Goal: Task Accomplishment & Management: Manage account settings

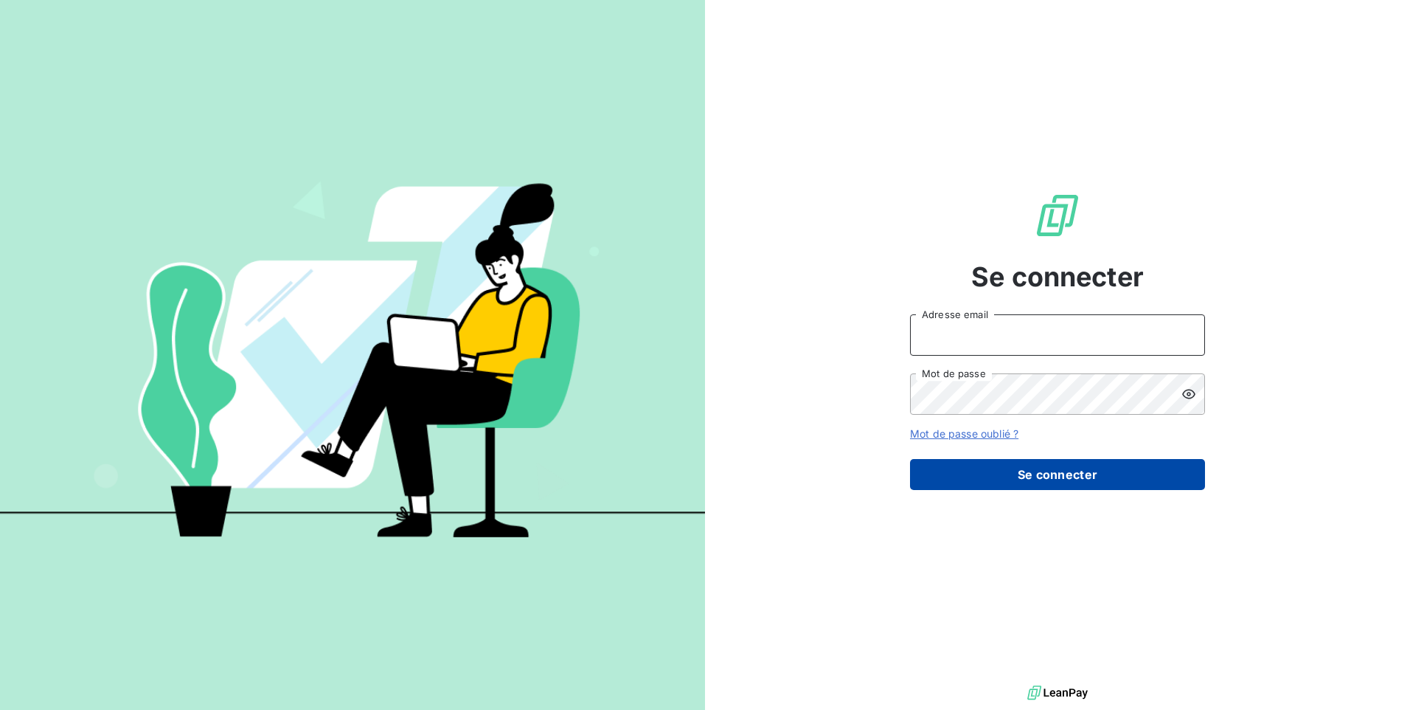
type input "[EMAIL_ADDRESS][DOMAIN_NAME]"
click at [993, 472] on button "Se connecter" at bounding box center [1057, 474] width 295 height 31
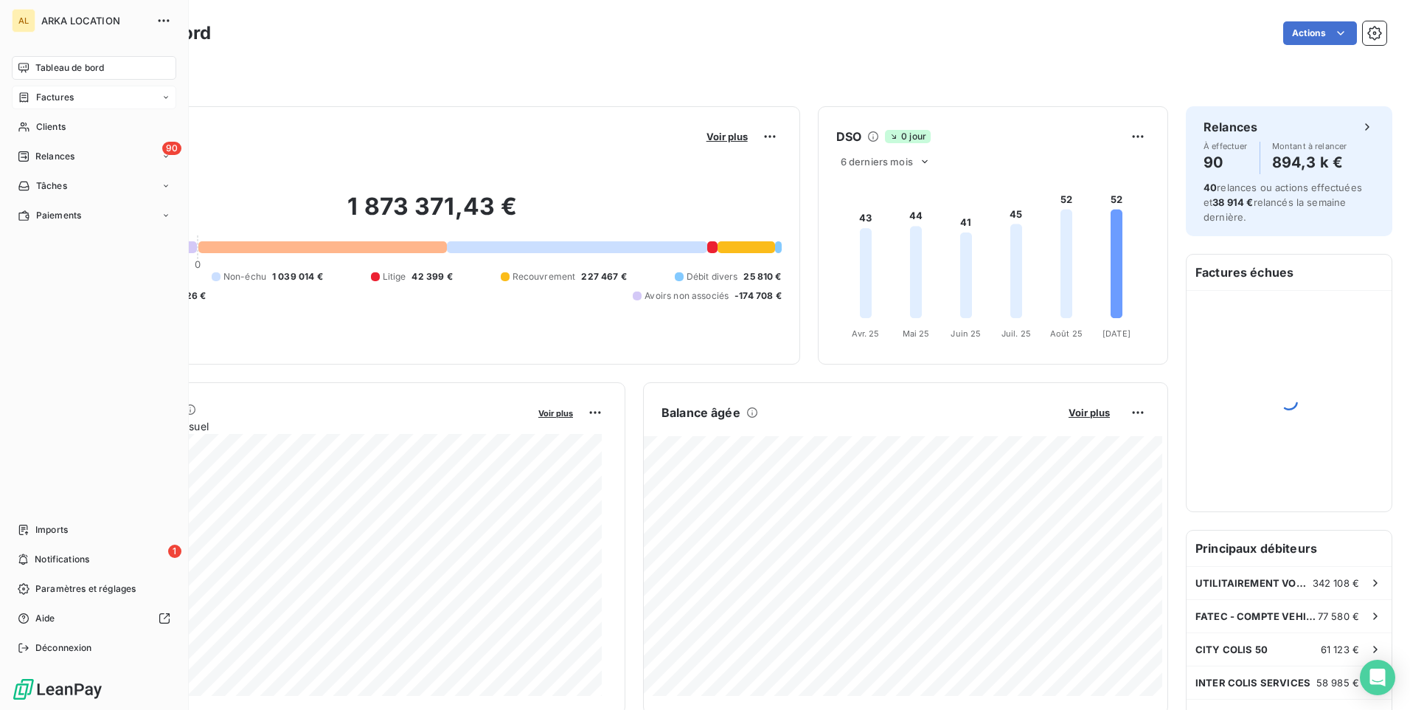
click at [49, 100] on span "Factures" at bounding box center [55, 97] width 38 height 13
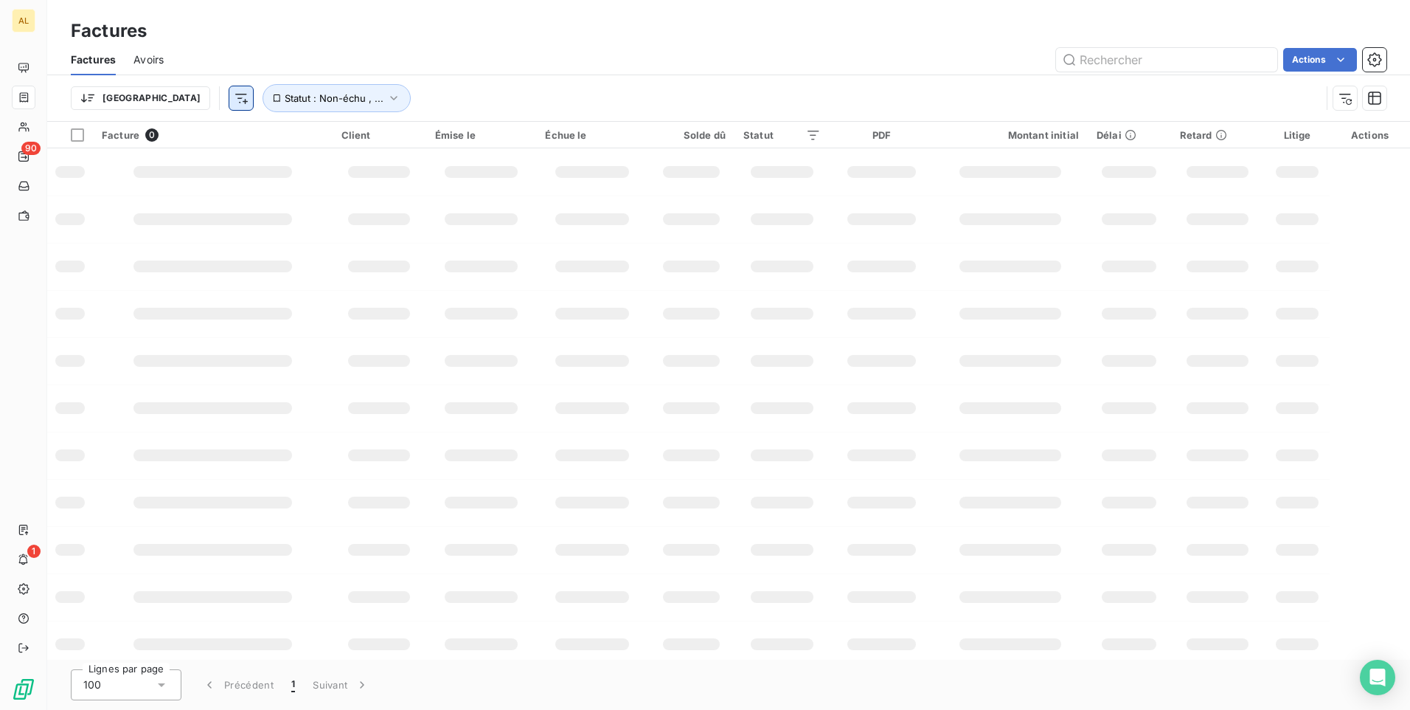
click at [170, 101] on html "AL 90 1 Factures Factures Avoirs Actions Trier Statut : Non-échu , ... Facture …" at bounding box center [705, 355] width 1410 height 710
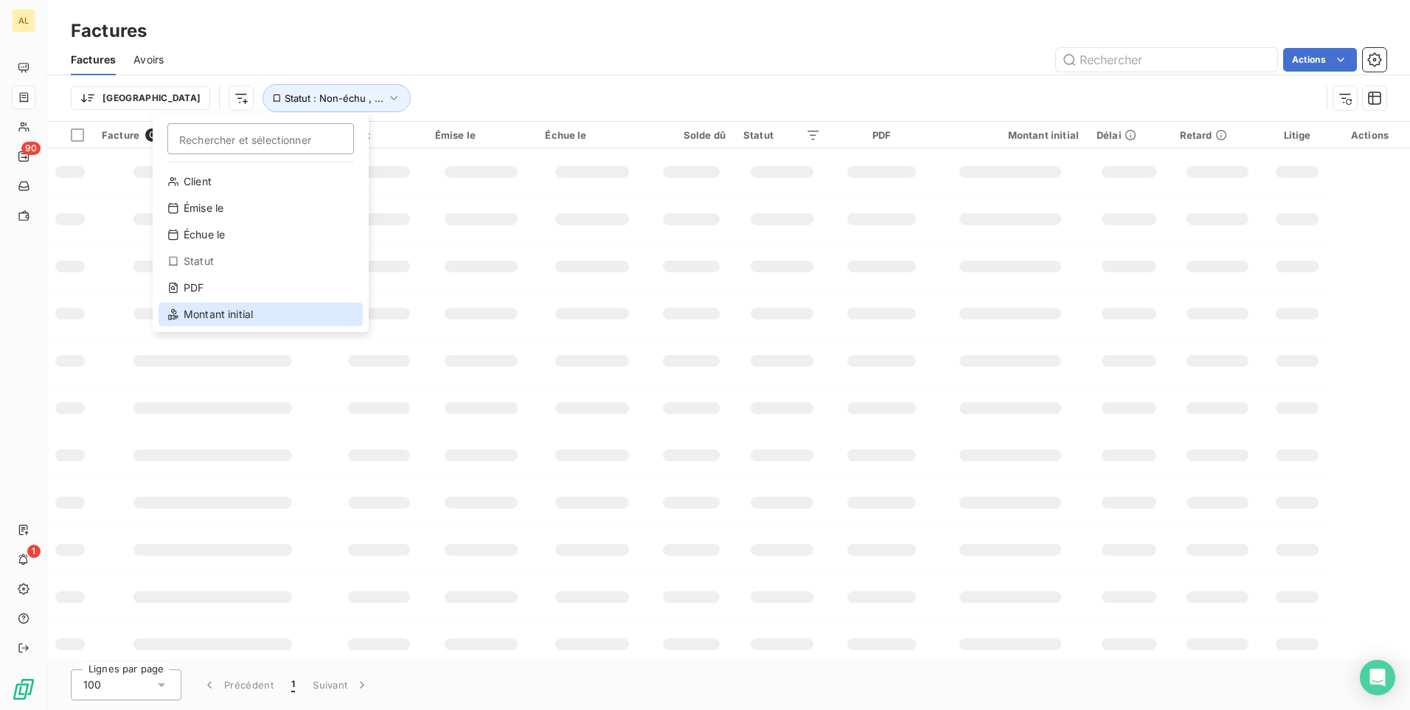
click at [238, 312] on div "Montant initial" at bounding box center [261, 314] width 204 height 24
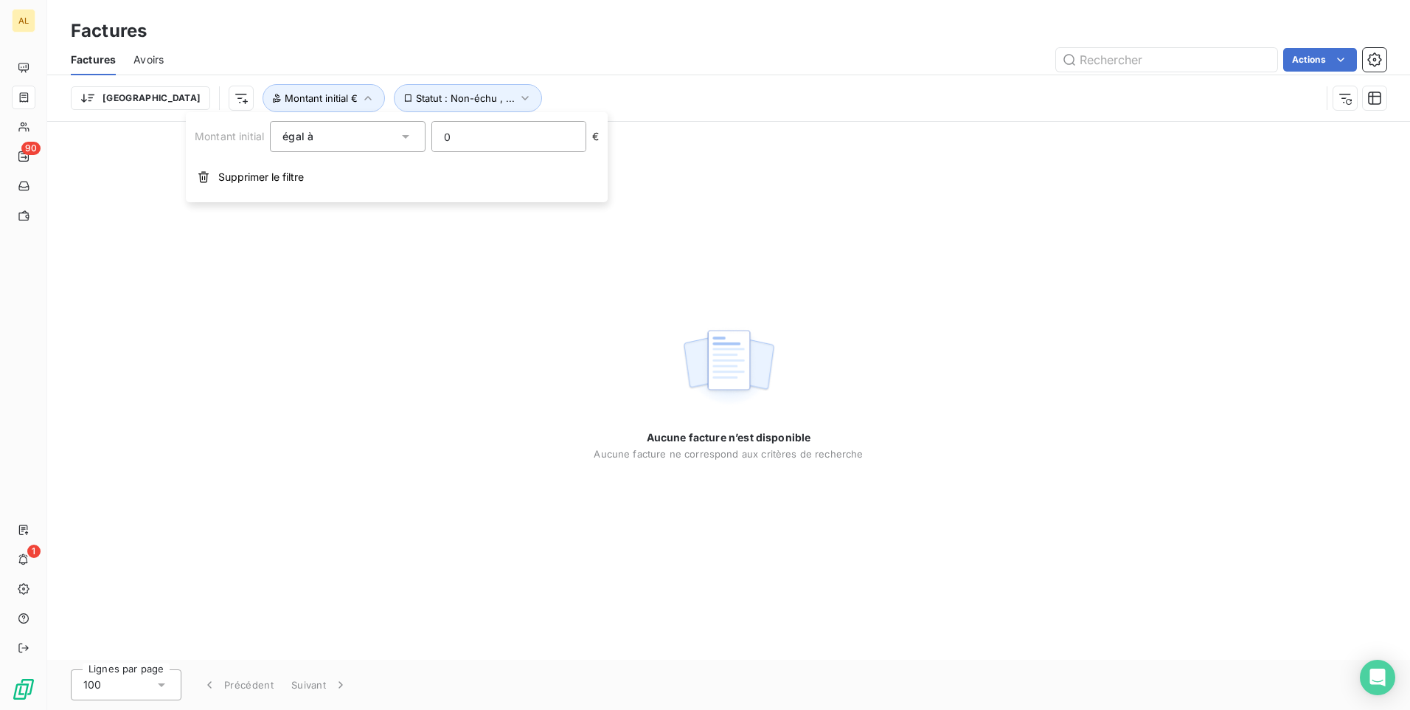
click at [489, 135] on input "0" at bounding box center [508, 137] width 153 height 30
drag, startPoint x: 425, startPoint y: 135, endPoint x: 411, endPoint y: 135, distance: 14.0
click at [411, 135] on div "Montant initial égal à 0 €" at bounding box center [397, 136] width 404 height 31
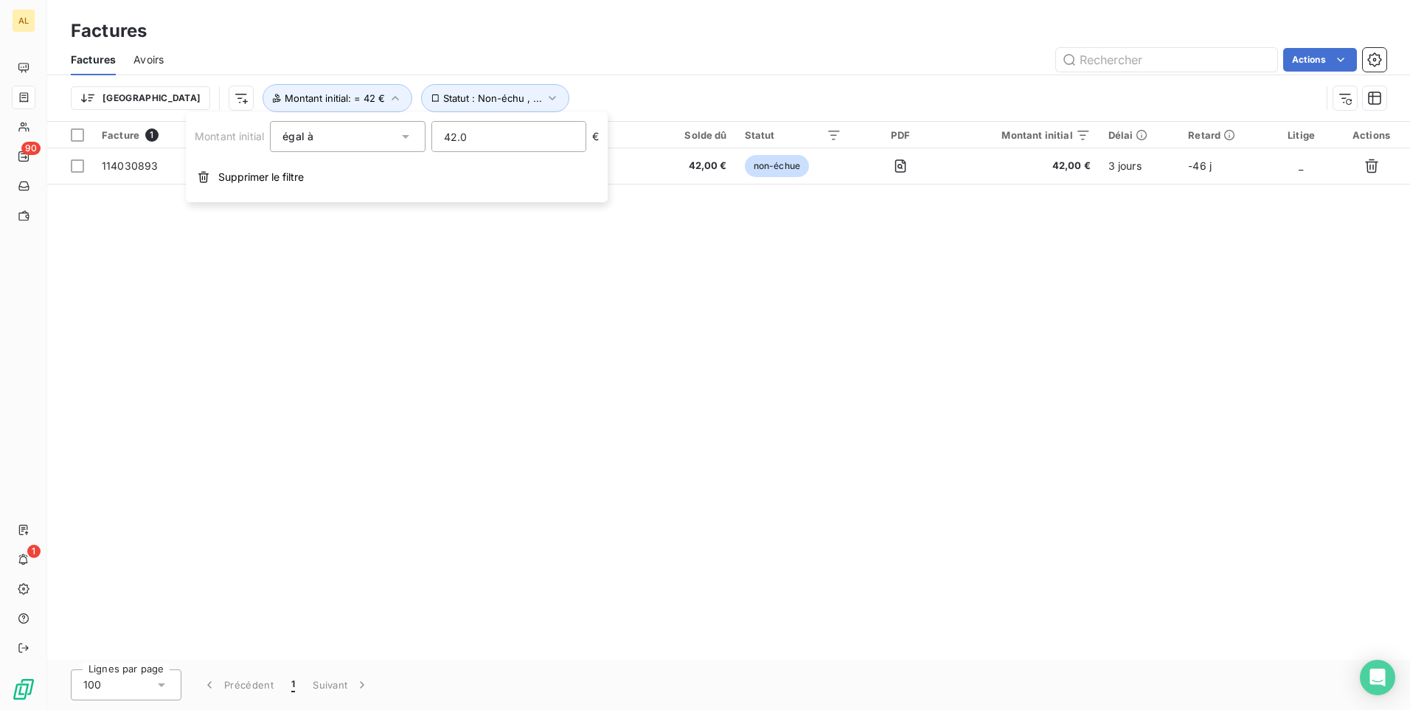
type input "42.00"
click at [541, 385] on div "Facture 1 Client Émise le Échue le Solde dû Statut PDF Montant initial Délai Re…" at bounding box center [728, 391] width 1363 height 538
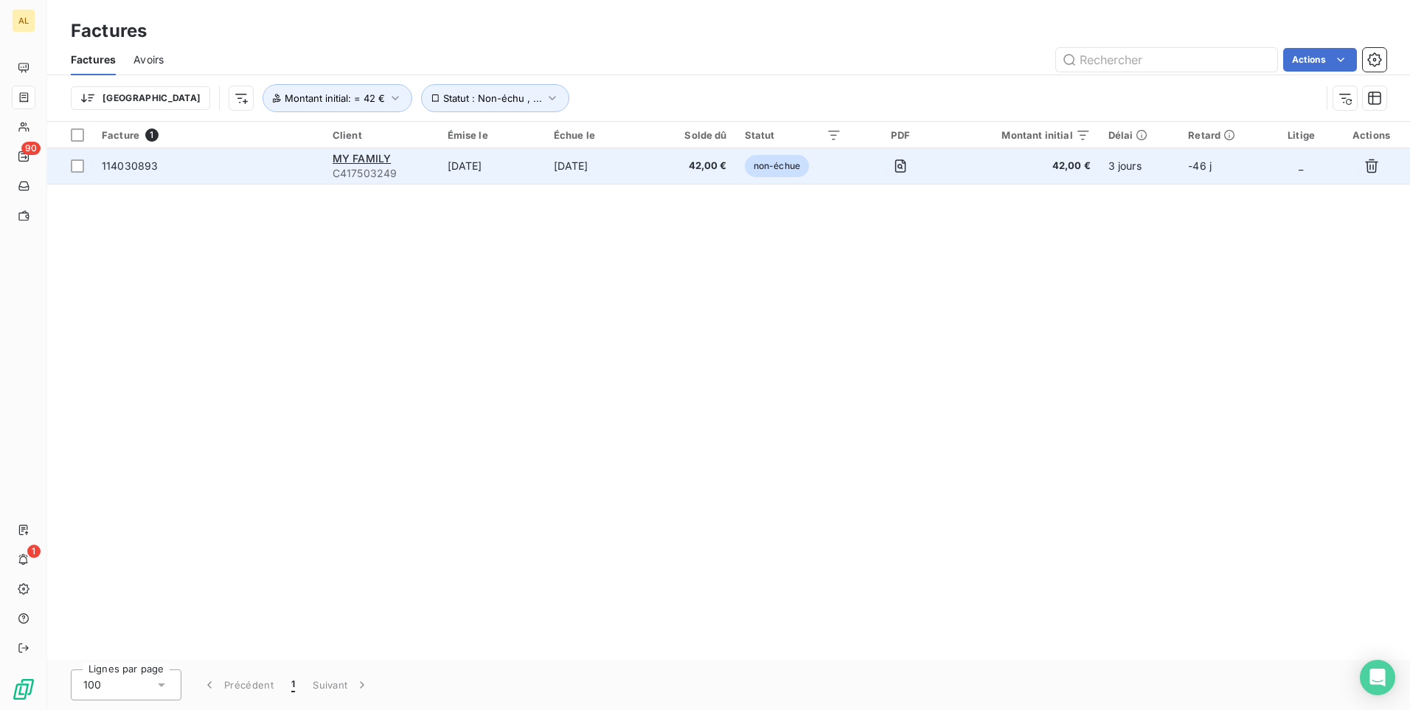
click at [367, 164] on div "MY FAMILY" at bounding box center [381, 158] width 97 height 15
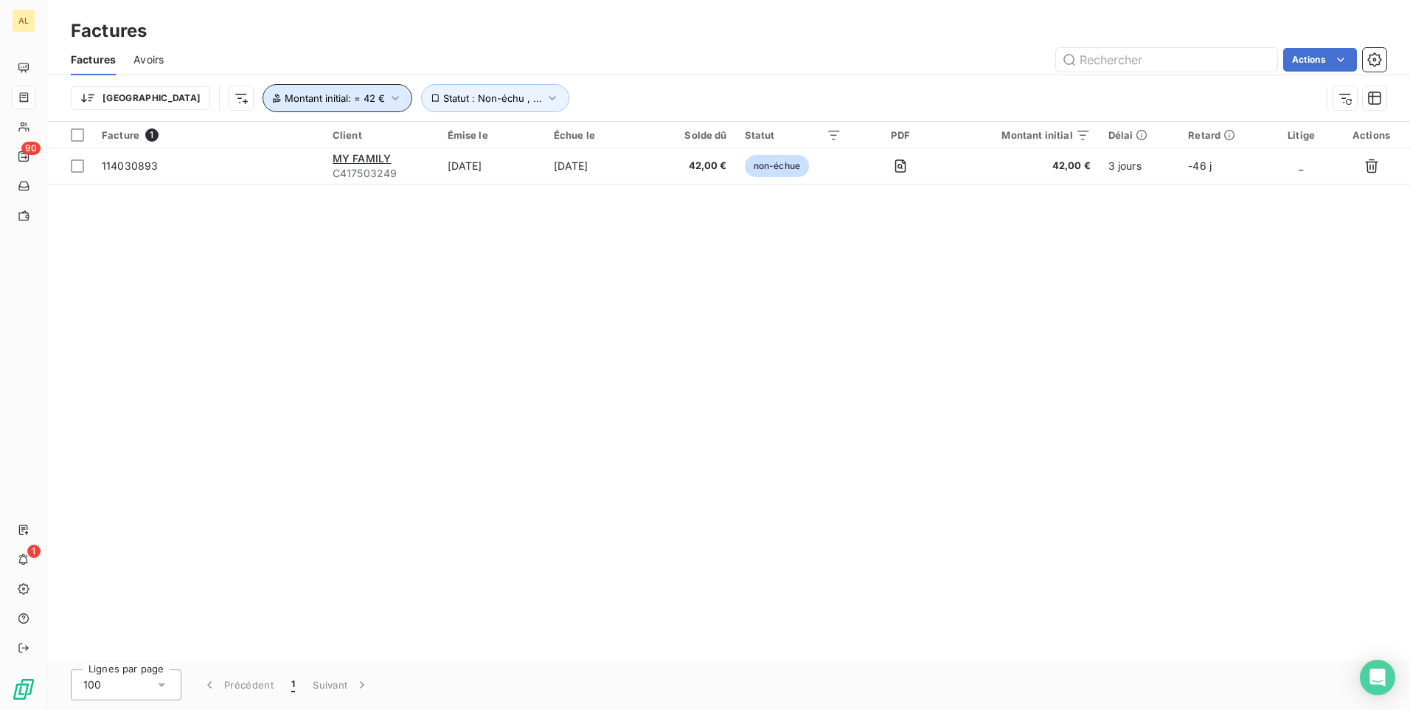
click at [285, 96] on span "Montant initial : = 42 €" at bounding box center [335, 98] width 100 height 12
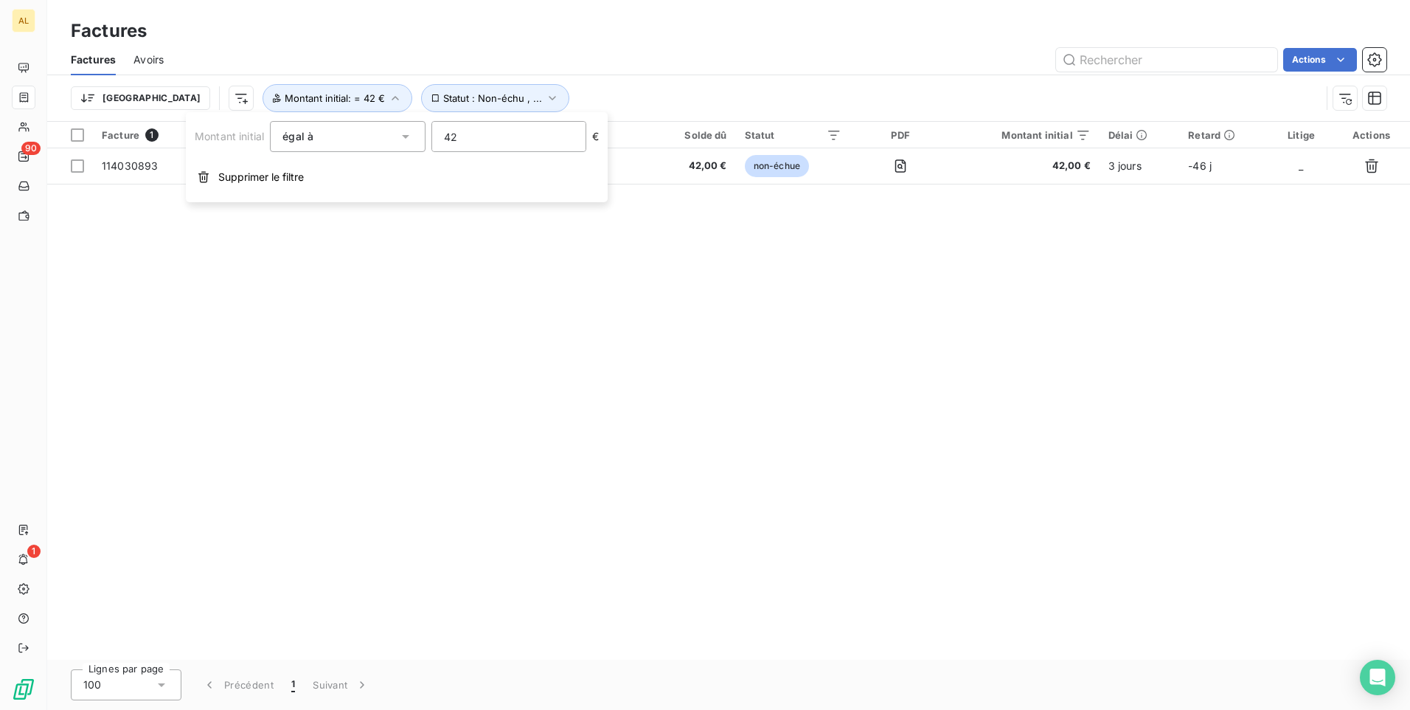
drag, startPoint x: 482, startPoint y: 137, endPoint x: 391, endPoint y: 141, distance: 90.8
click at [395, 139] on div "Montant initial égal à eq 42 €" at bounding box center [397, 136] width 404 height 31
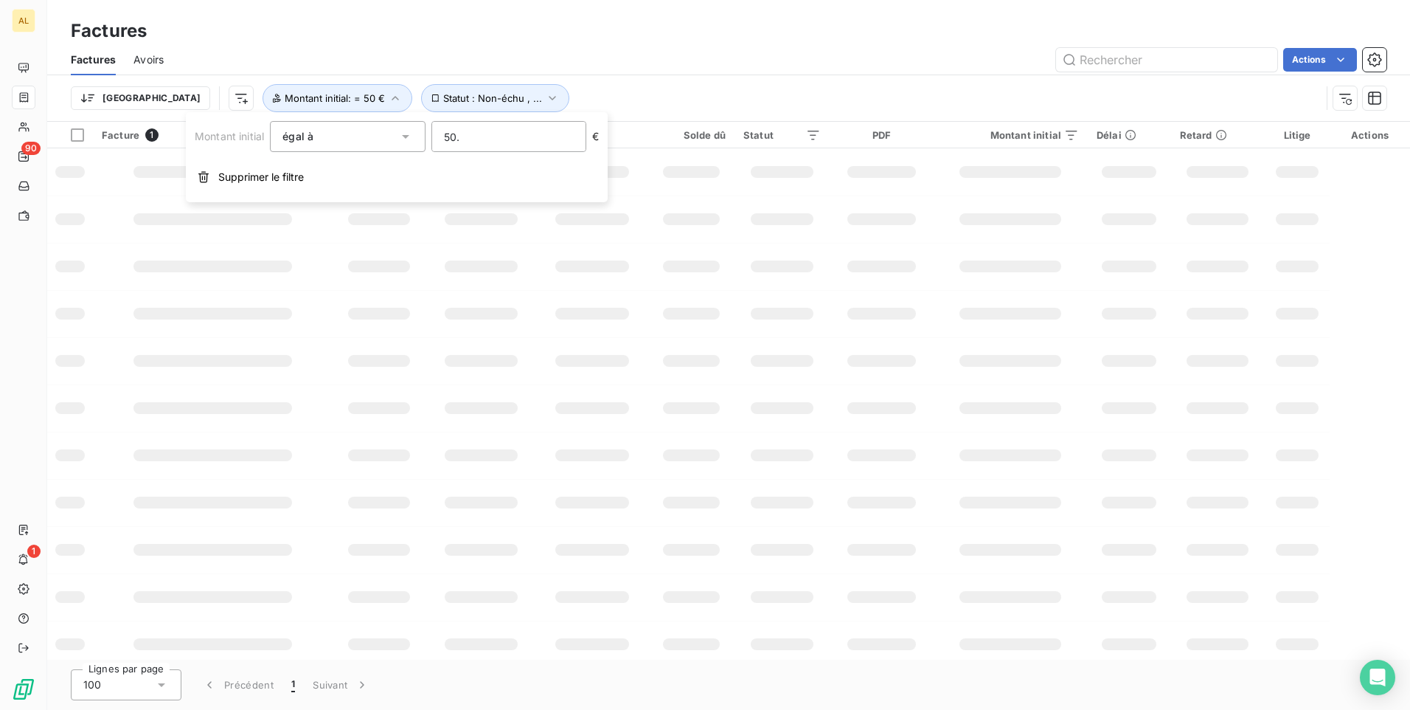
type input "50.0"
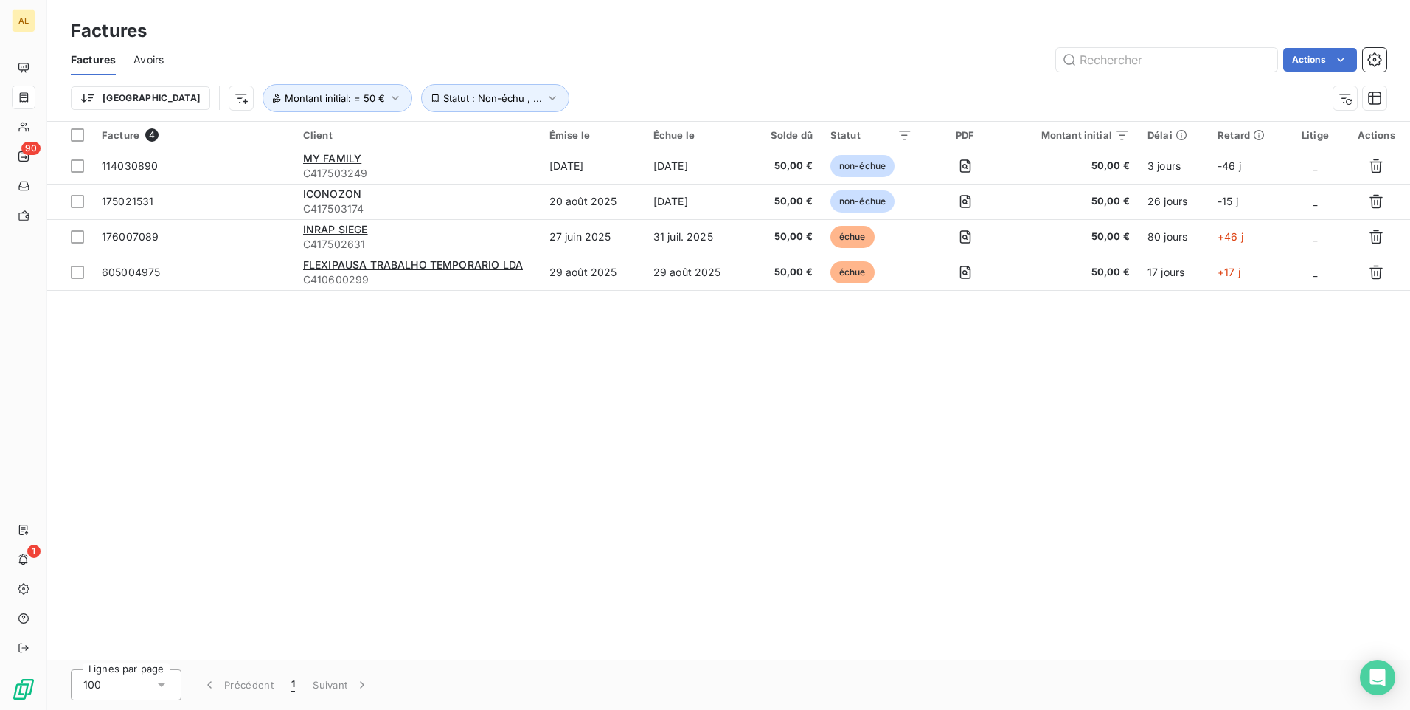
click at [545, 48] on div "Actions" at bounding box center [783, 60] width 1205 height 24
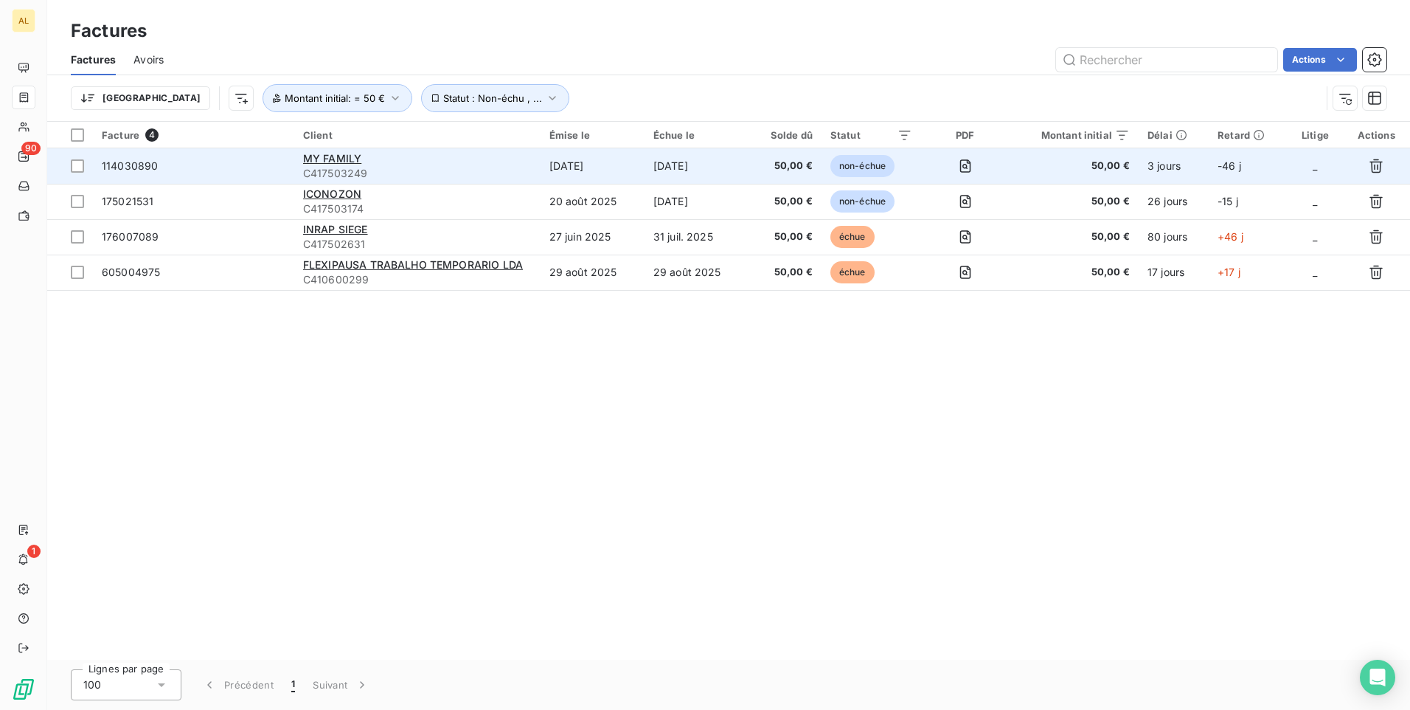
click at [469, 176] on span "C417503249" at bounding box center [417, 173] width 229 height 15
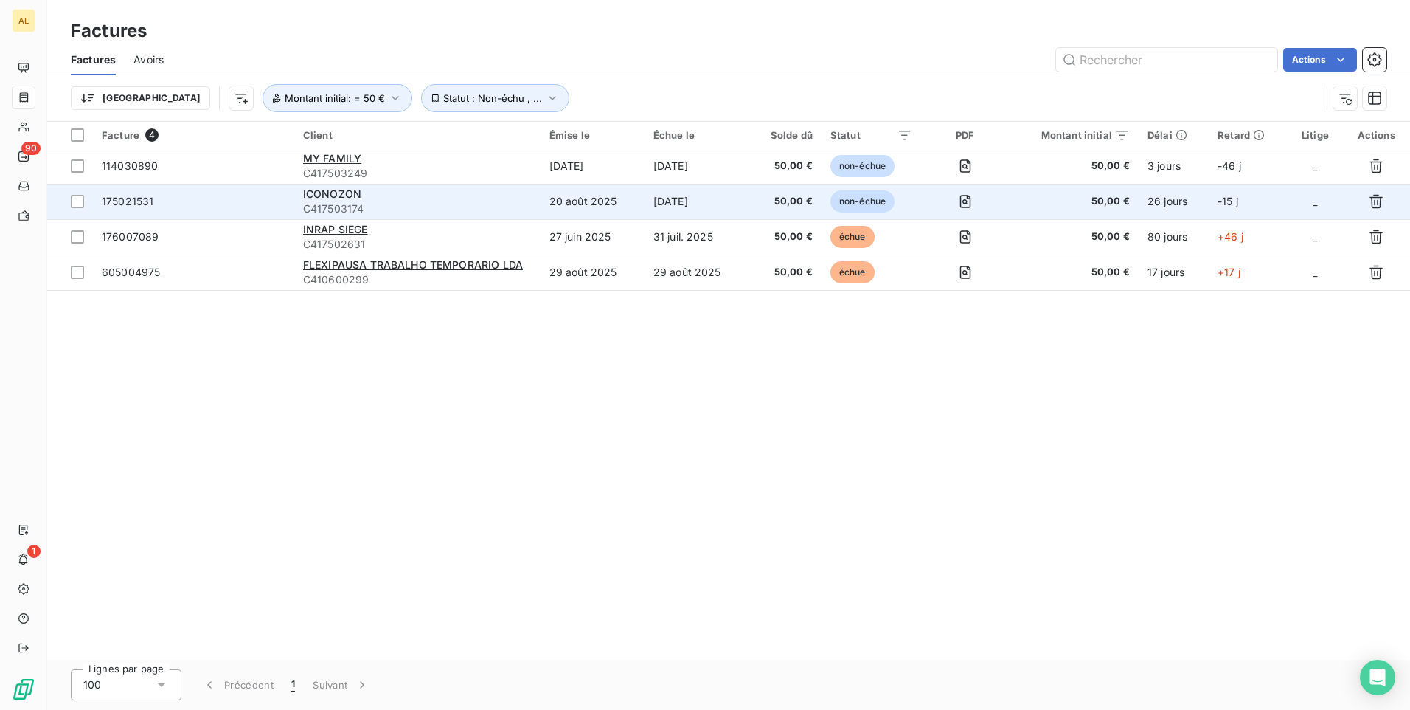
click at [407, 193] on div "ICONOZON" at bounding box center [417, 194] width 229 height 15
